Goal: Task Accomplishment & Management: Manage account settings

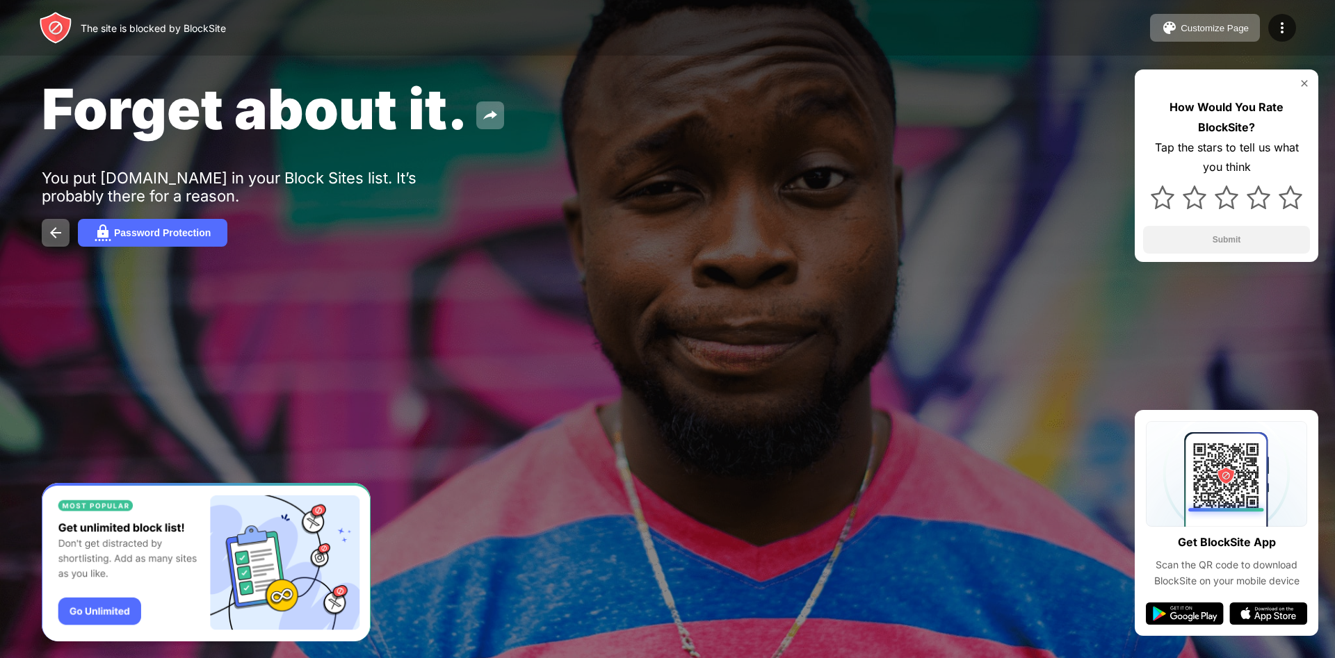
click at [1305, 83] on img at bounding box center [1304, 83] width 11 height 11
